Goal: Register for event/course

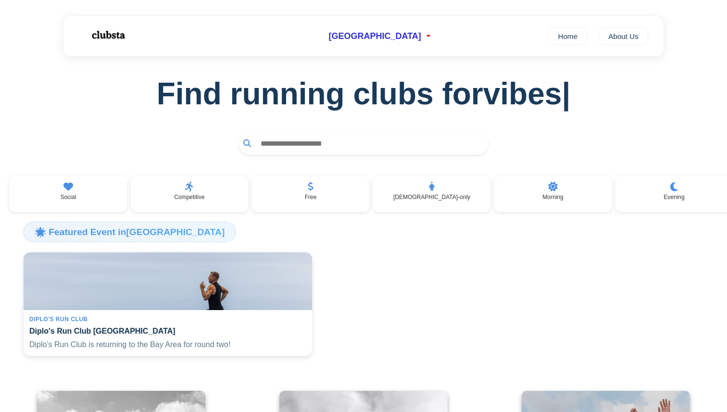
scroll to position [19, 0]
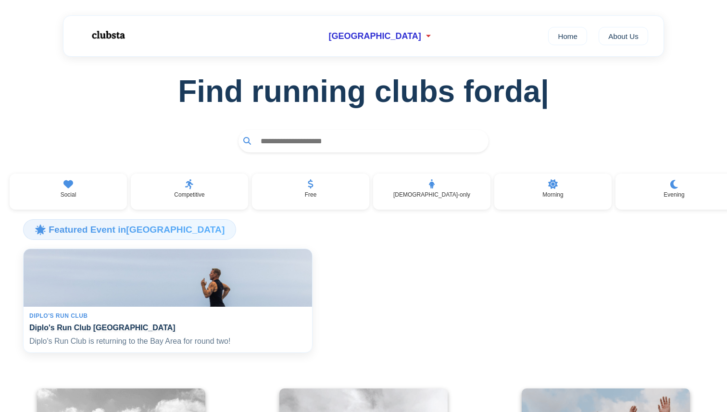
click at [262, 326] on div "Diplo's Run Club Diplo's Run Club San Francisco Diplo's Run Club is returning t…" at bounding box center [168, 330] width 289 height 46
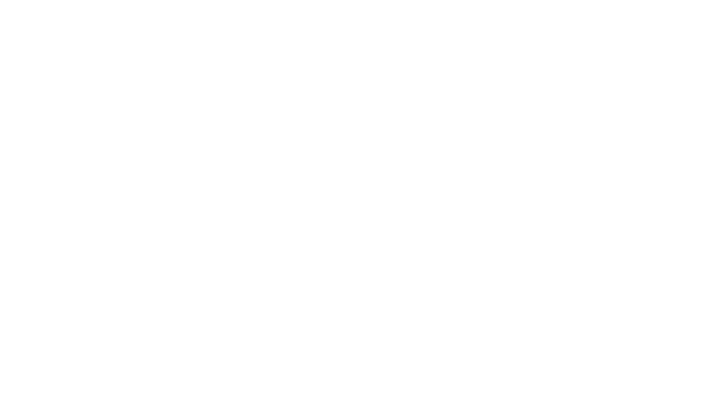
click at [81, 333] on html at bounding box center [363, 206] width 727 height 412
click at [110, 273] on html at bounding box center [363, 206] width 727 height 412
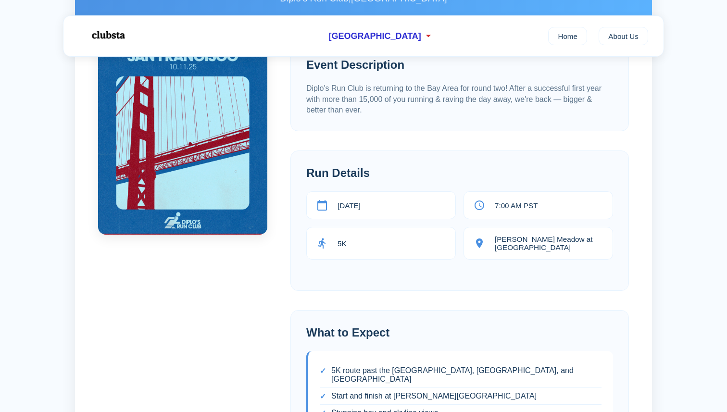
scroll to position [153, 0]
click at [392, 212] on div "October 11th, 2025" at bounding box center [381, 204] width 150 height 28
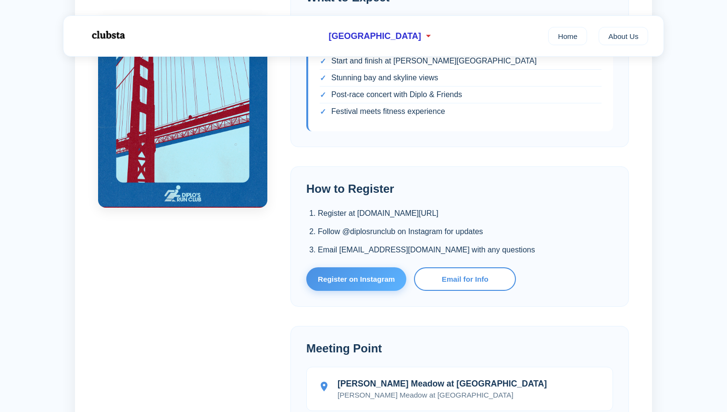
scroll to position [505, 0]
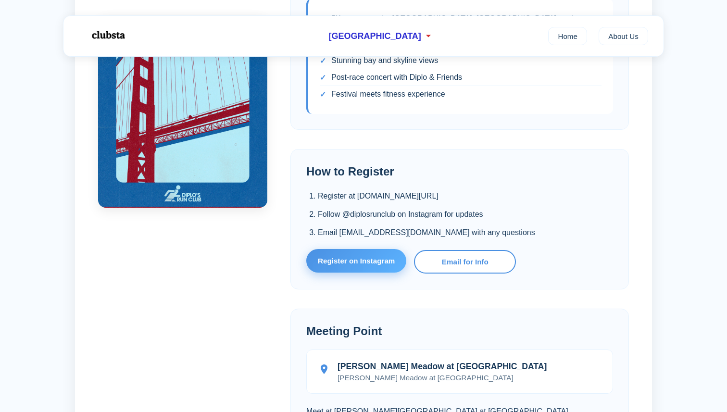
click at [383, 250] on link "Register on Instagram" at bounding box center [356, 261] width 100 height 24
